Goal: Information Seeking & Learning: Learn about a topic

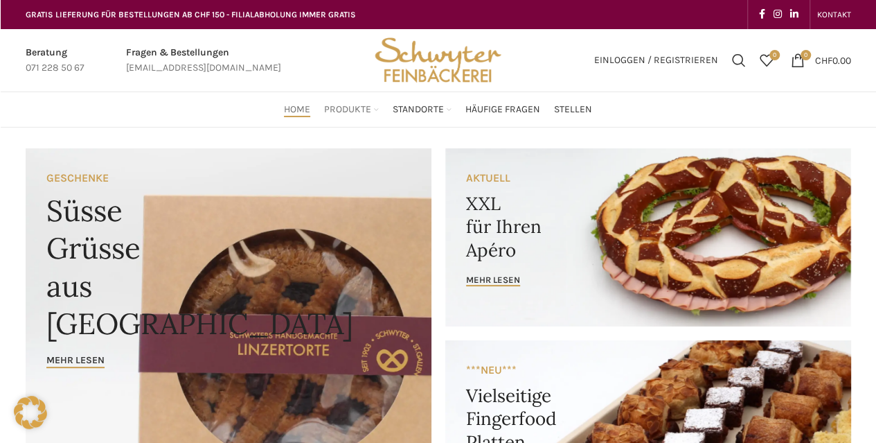
click at [360, 108] on span "Produkte" at bounding box center [347, 109] width 47 height 13
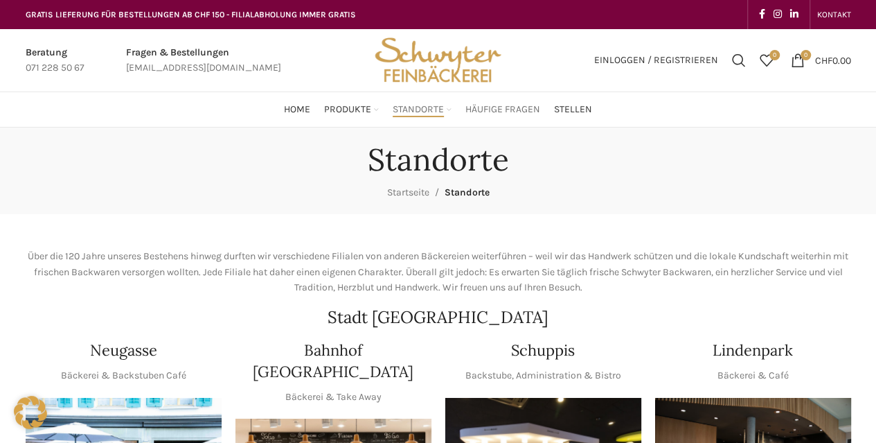
click at [535, 105] on span "Häufige Fragen" at bounding box center [503, 109] width 75 height 13
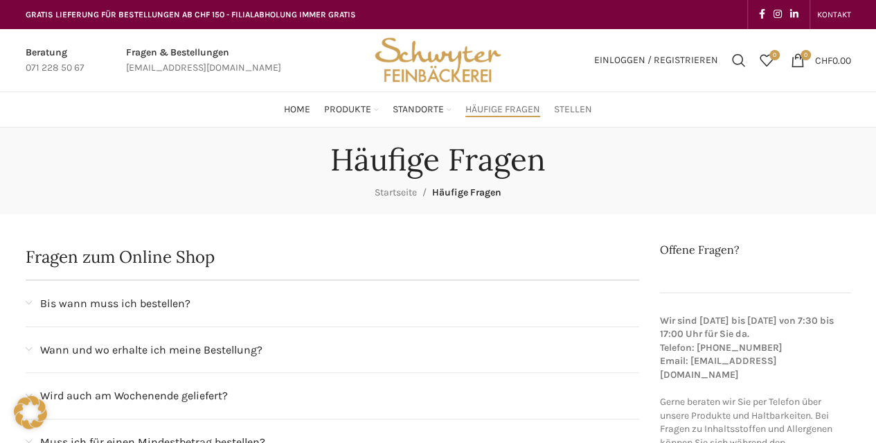
click at [582, 109] on span "Stellen" at bounding box center [573, 109] width 38 height 13
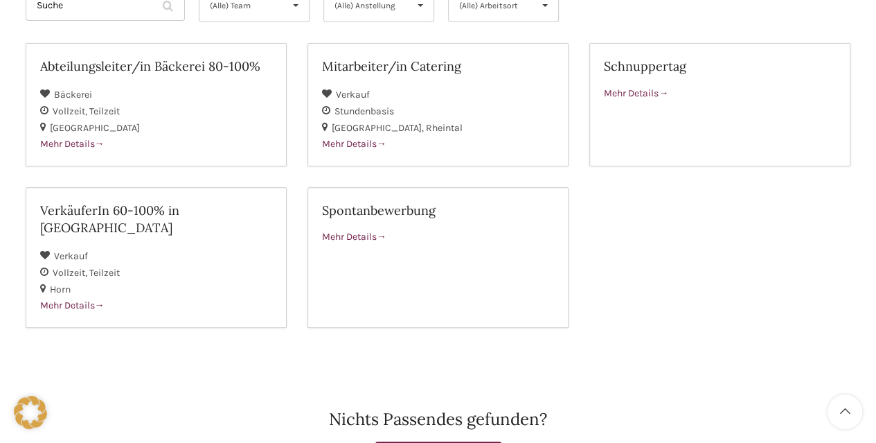
scroll to position [222, 0]
click at [665, 88] on span at bounding box center [664, 93] width 10 height 12
